Goal: Task Accomplishment & Management: Use online tool/utility

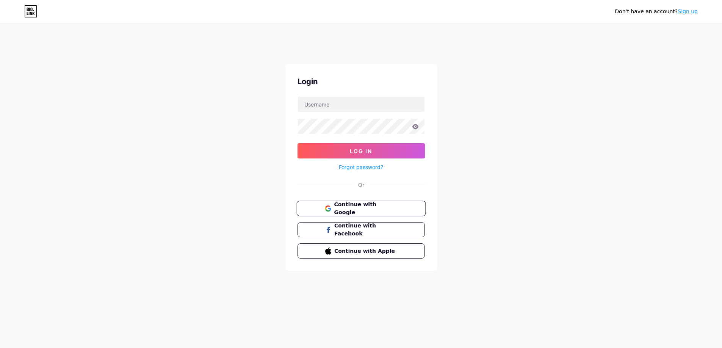
click at [384, 211] on span "Continue with Google" at bounding box center [365, 208] width 63 height 16
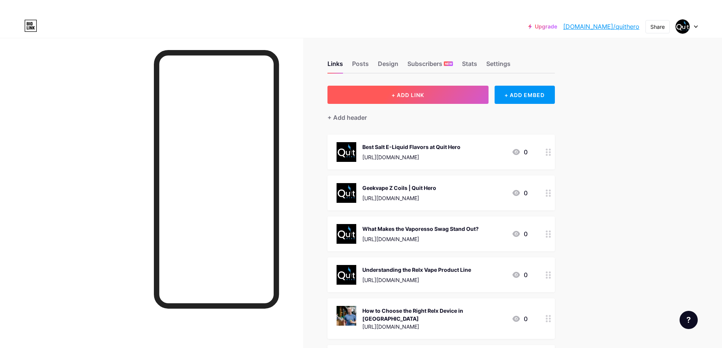
click at [390, 97] on button "+ ADD LINK" at bounding box center [407, 95] width 161 height 18
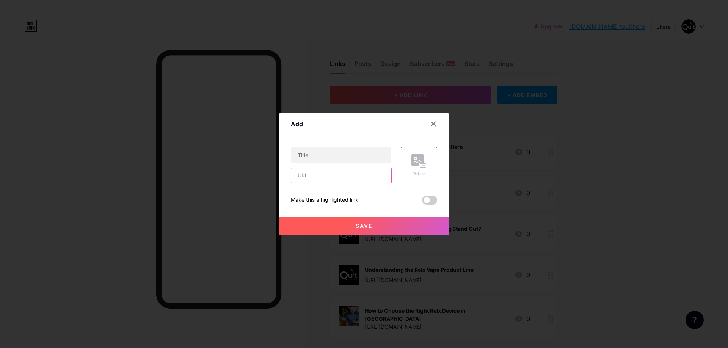
click at [314, 174] on input "text" at bounding box center [341, 175] width 100 height 15
paste input "[URL][DOMAIN_NAME]"
type input "[URL][DOMAIN_NAME]"
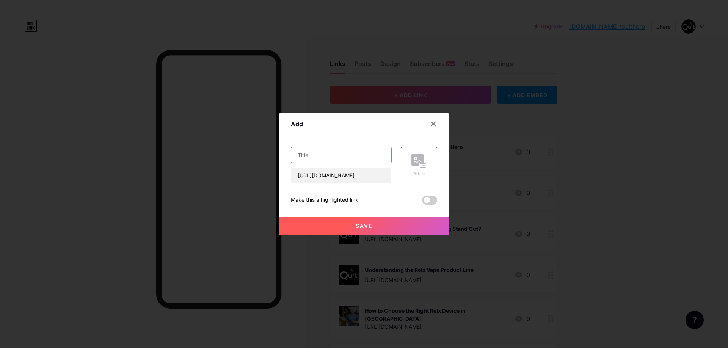
click at [310, 150] on input "text" at bounding box center [341, 154] width 100 height 15
paste input "High-Quality Vape Devices in Australia"
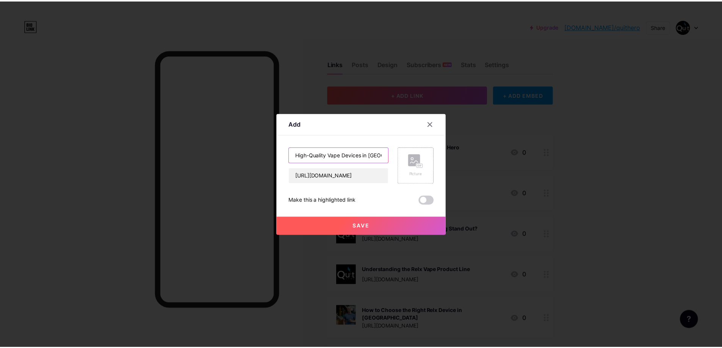
scroll to position [0, 9]
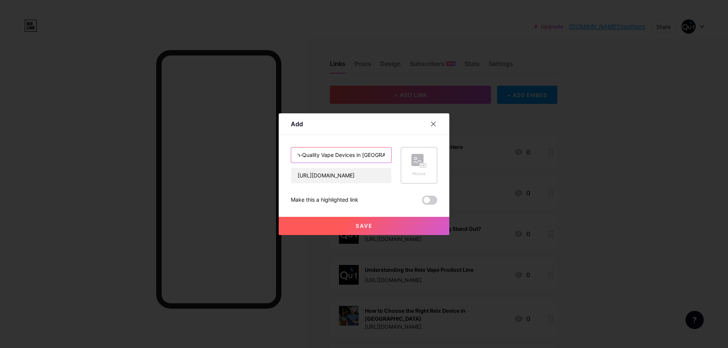
type input "High-Quality Vape Devices in Australia"
click at [414, 167] on icon at bounding box center [418, 161] width 15 height 14
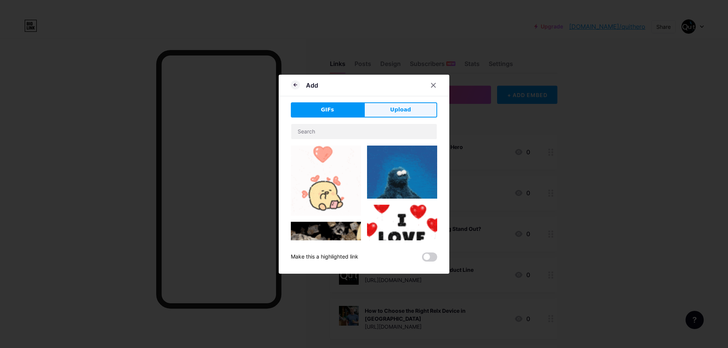
click at [399, 111] on span "Upload" at bounding box center [400, 110] width 21 height 8
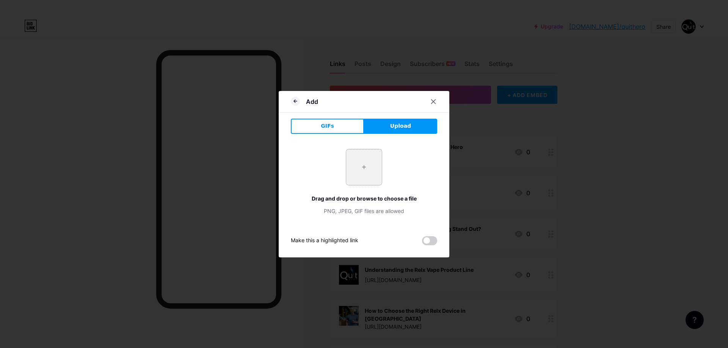
click at [365, 164] on input "file" at bounding box center [364, 167] width 36 height 36
type input "C:\fakepath\5_9b7047f1-7ac0-40a4-80fe-67a6659838f6.jpg"
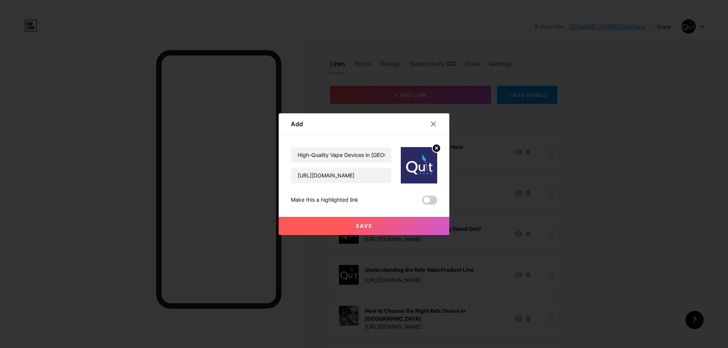
click at [366, 225] on span "Save" at bounding box center [363, 225] width 17 height 6
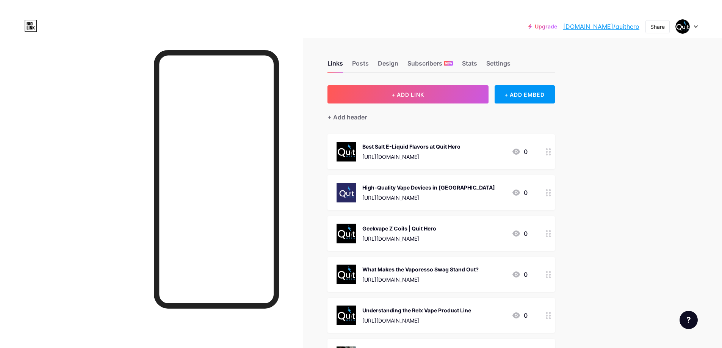
scroll to position [0, 0]
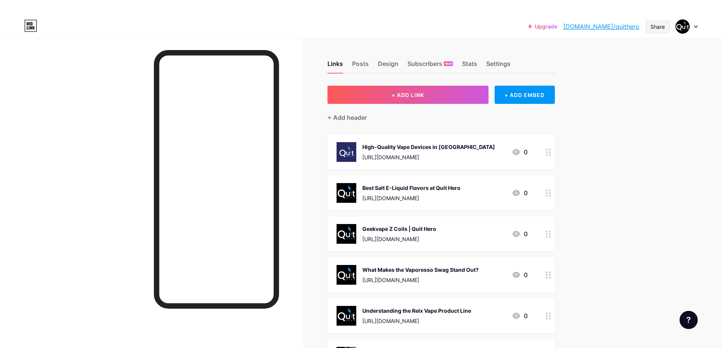
click at [655, 28] on div "Share" at bounding box center [657, 27] width 14 height 8
click at [607, 57] on div "Copy link" at bounding box center [612, 54] width 113 height 18
